Goal: Task Accomplishment & Management: Use online tool/utility

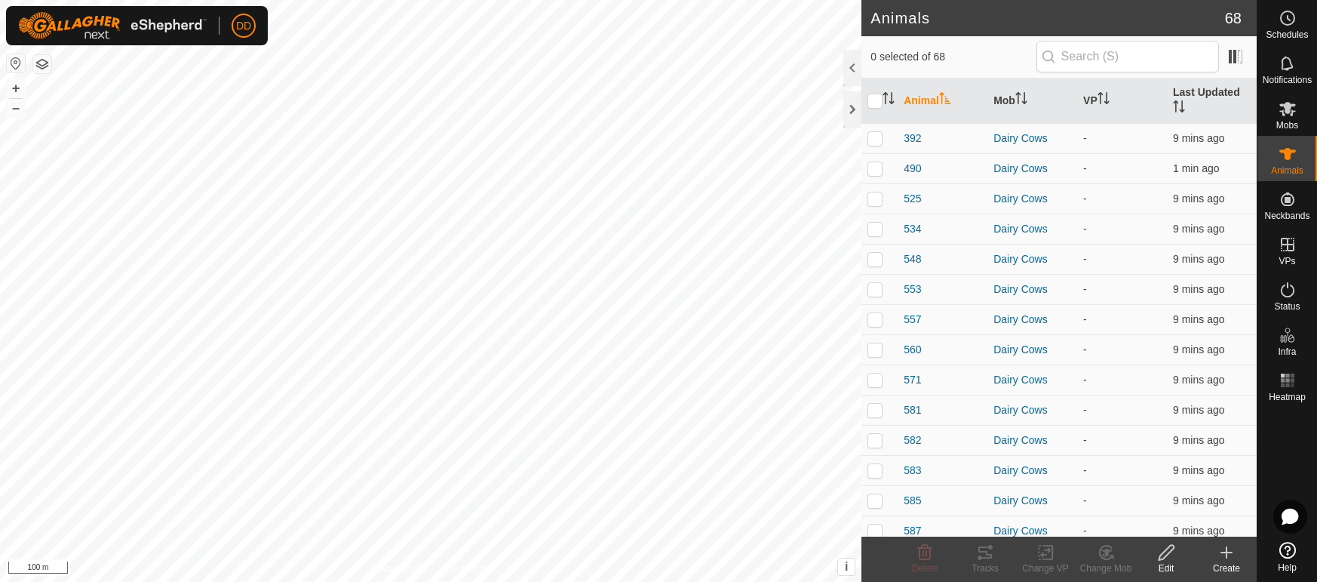
click at [1197, 93] on th "Last Updated" at bounding box center [1212, 100] width 90 height 45
click at [1286, 118] on es-mob-svg-icon at bounding box center [1287, 109] width 27 height 24
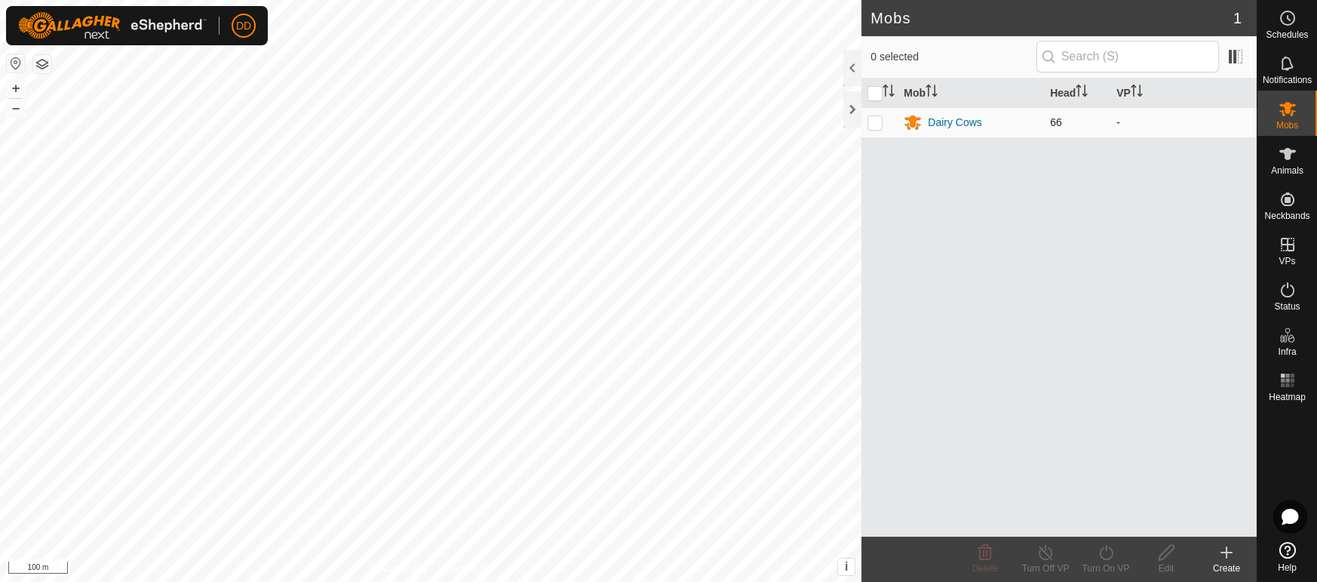
click at [869, 120] on p-checkbox at bounding box center [874, 122] width 15 height 12
checkbox input "true"
click at [1110, 561] on div "Turn On VP" at bounding box center [1106, 568] width 60 height 14
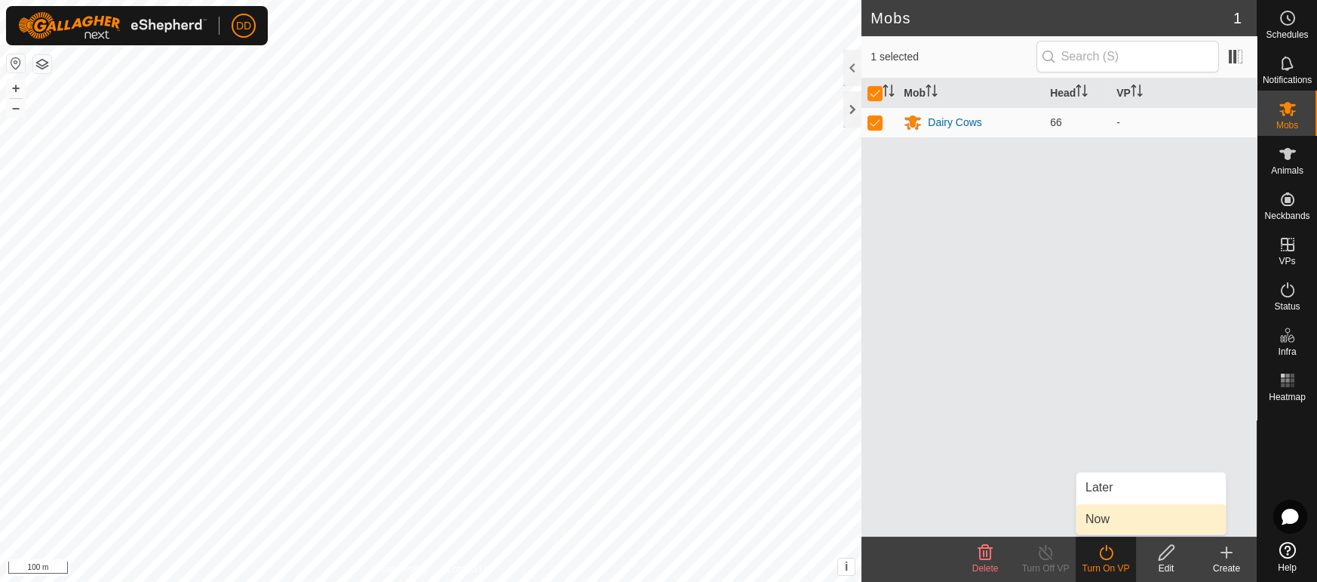
click at [1095, 520] on link "Now" at bounding box center [1150, 519] width 149 height 30
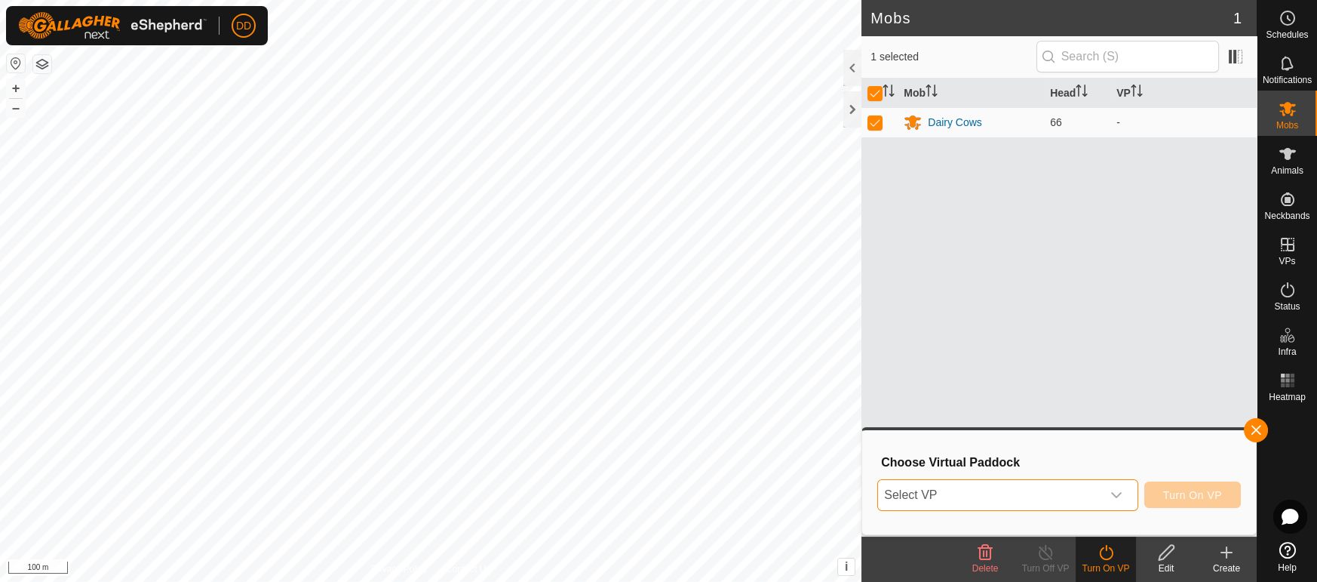
click at [1055, 502] on span "Select VP" at bounding box center [989, 495] width 223 height 30
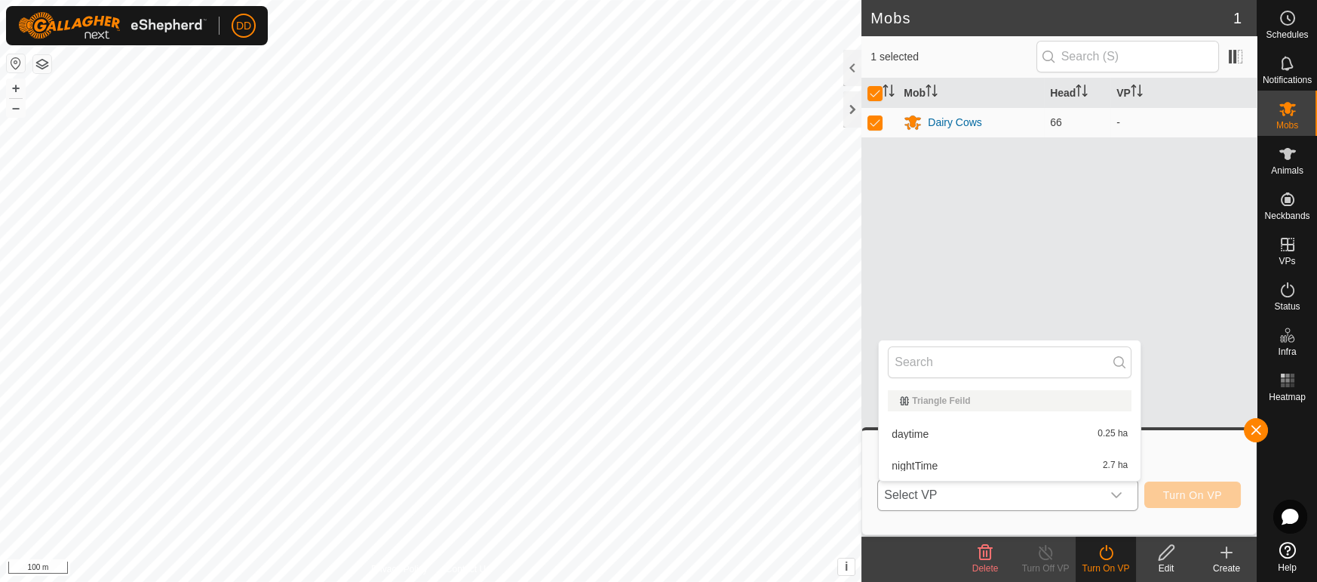
click at [1050, 432] on li "daytime 0.25 ha" at bounding box center [1010, 434] width 262 height 30
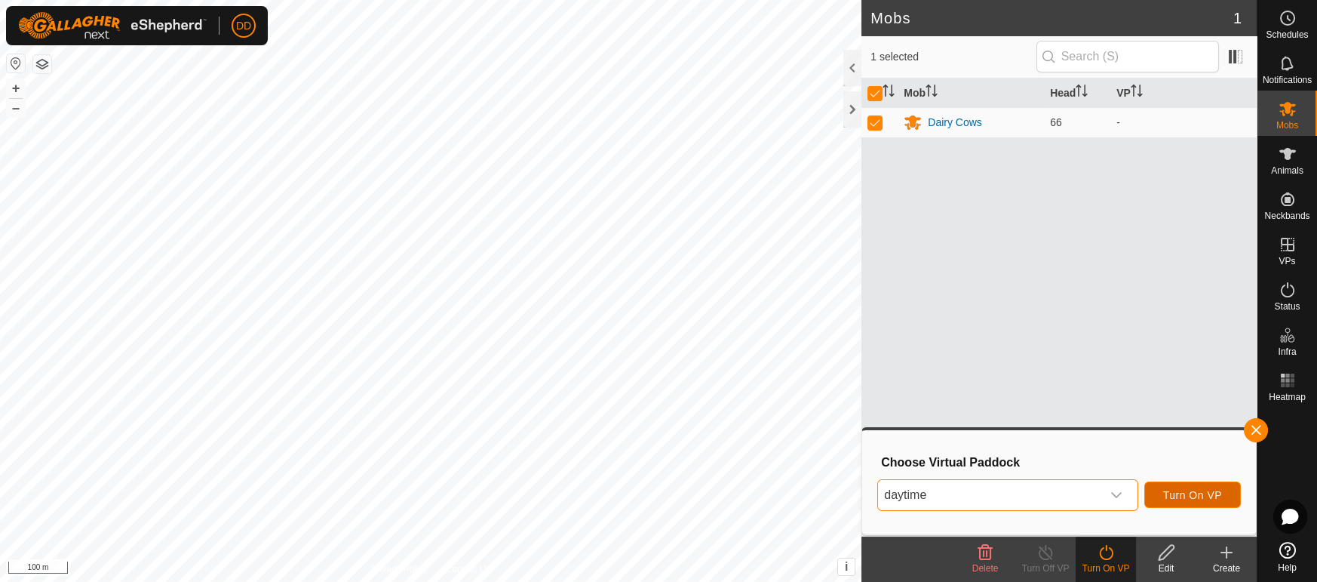
click at [1218, 492] on span "Turn On VP" at bounding box center [1192, 495] width 59 height 12
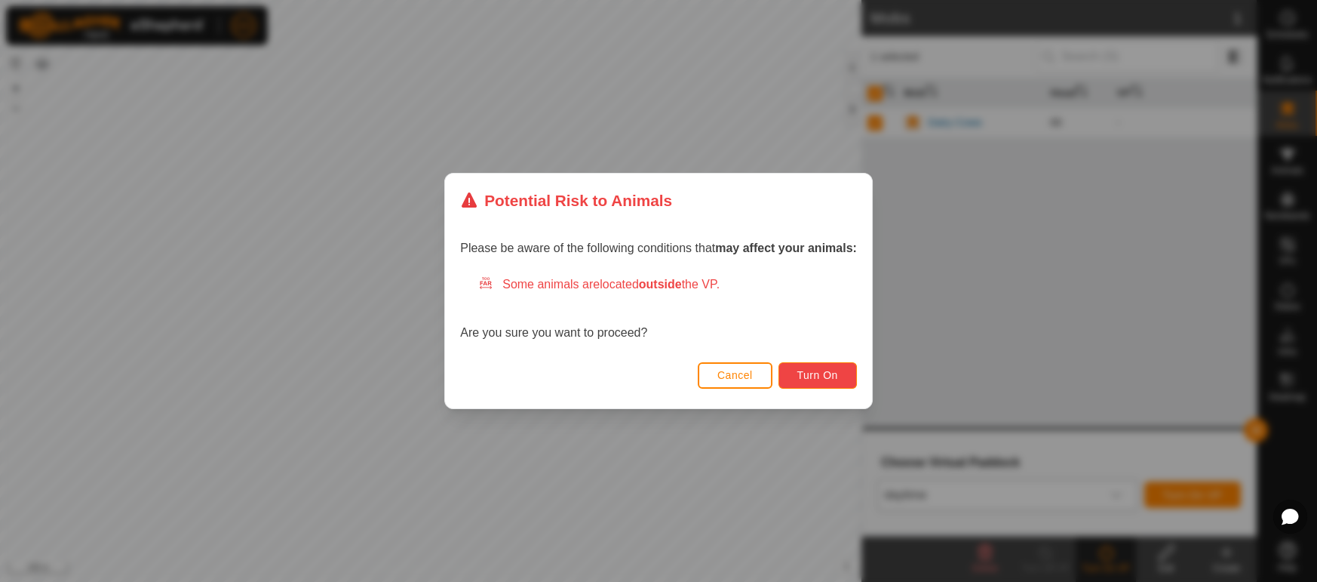
click at [837, 380] on button "Turn On" at bounding box center [817, 375] width 78 height 26
